Goal: Transaction & Acquisition: Download file/media

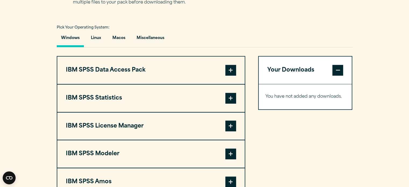
scroll to position [434, 0]
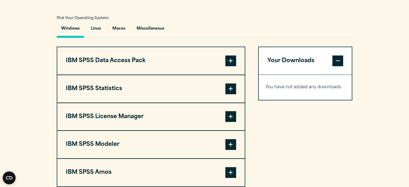
scroll to position [389, 0]
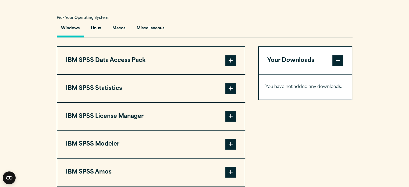
click at [189, 80] on button "IBM SPSS Statistics" at bounding box center [150, 88] width 187 height 27
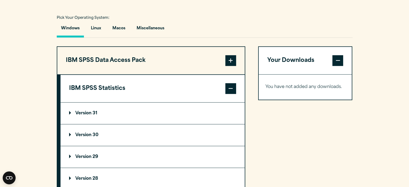
scroll to position [439, 0]
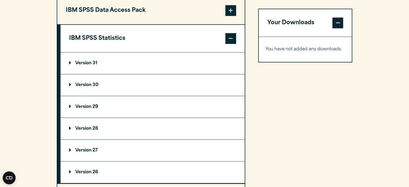
click at [104, 106] on summary "Version 29" at bounding box center [153, 107] width 184 height 22
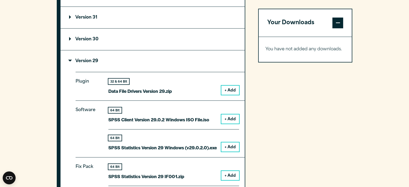
scroll to position [491, 0]
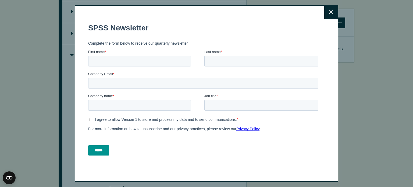
click at [335, 12] on button "Close" at bounding box center [330, 12] width 13 height 13
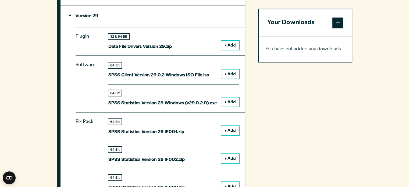
scroll to position [540, 0]
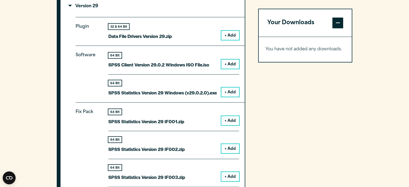
click at [225, 90] on button "+ Add" at bounding box center [230, 91] width 18 height 9
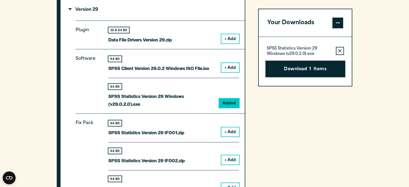
scroll to position [536, 0]
click at [283, 69] on button "Download 1 Items" at bounding box center [305, 69] width 80 height 17
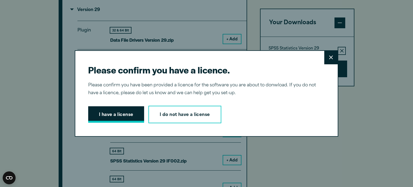
click at [113, 115] on button "I have a license" at bounding box center [116, 114] width 56 height 17
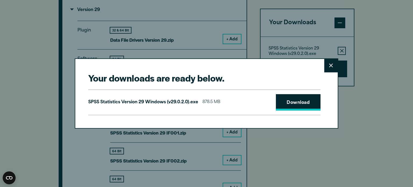
click at [289, 100] on link "Download" at bounding box center [298, 102] width 45 height 17
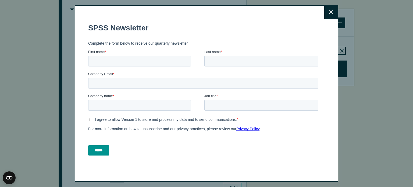
click at [334, 12] on button "Close" at bounding box center [330, 12] width 13 height 13
